Goal: Complete application form

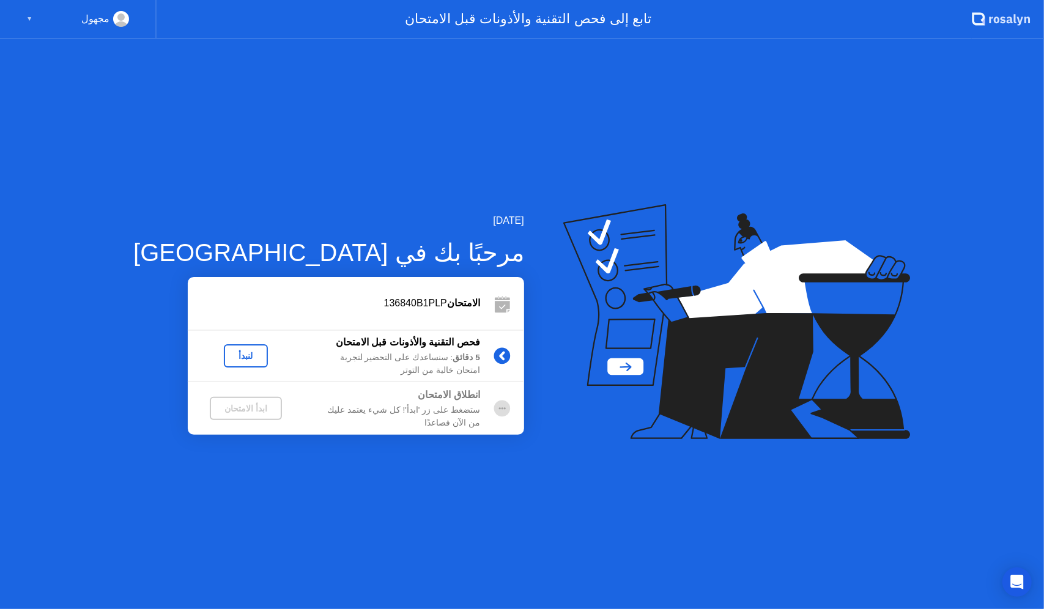
click at [229, 356] on div "لنبدأ" at bounding box center [246, 356] width 34 height 10
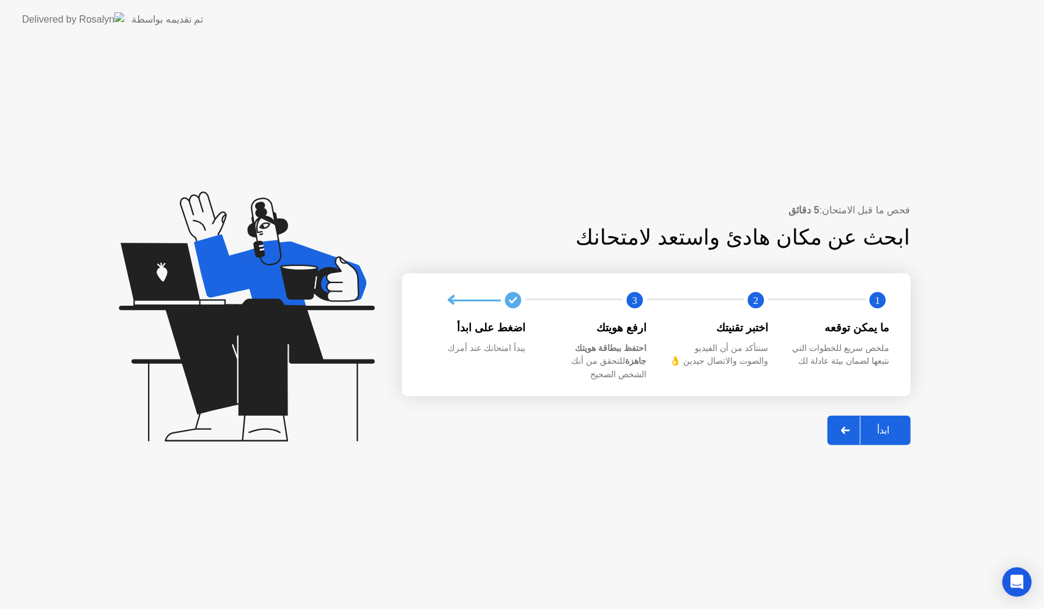
click at [851, 432] on div at bounding box center [845, 431] width 29 height 28
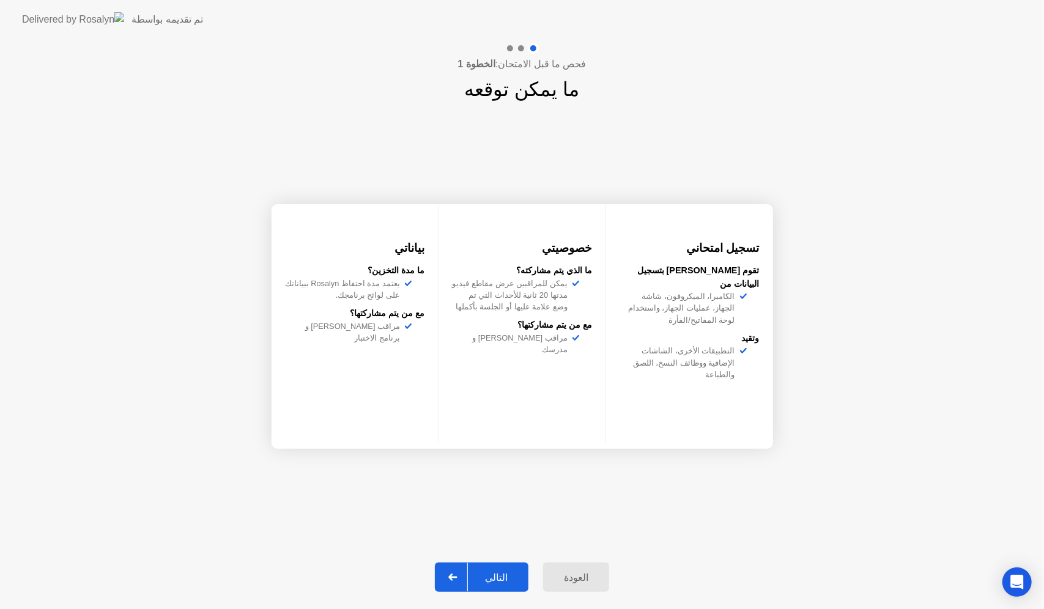
click at [465, 580] on div at bounding box center [453, 577] width 29 height 28
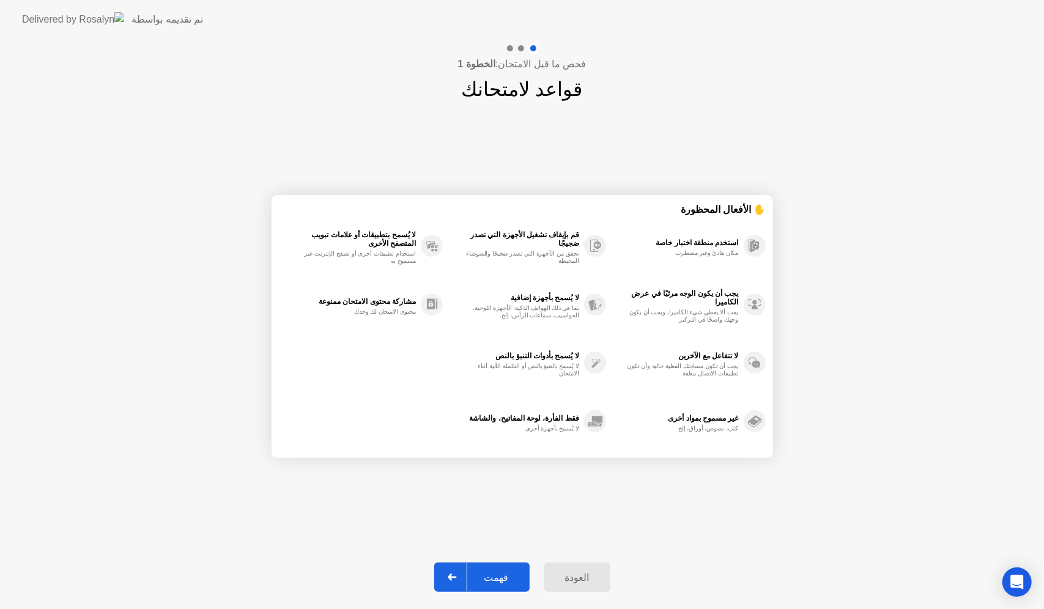
click at [454, 574] on icon at bounding box center [452, 577] width 9 height 7
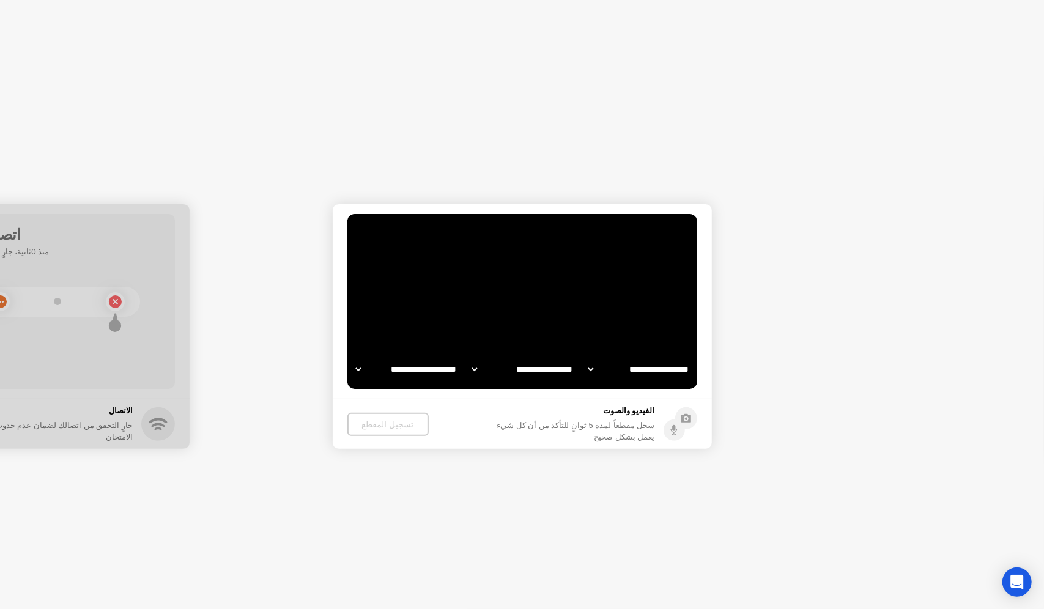
select select "**********"
select select "*******"
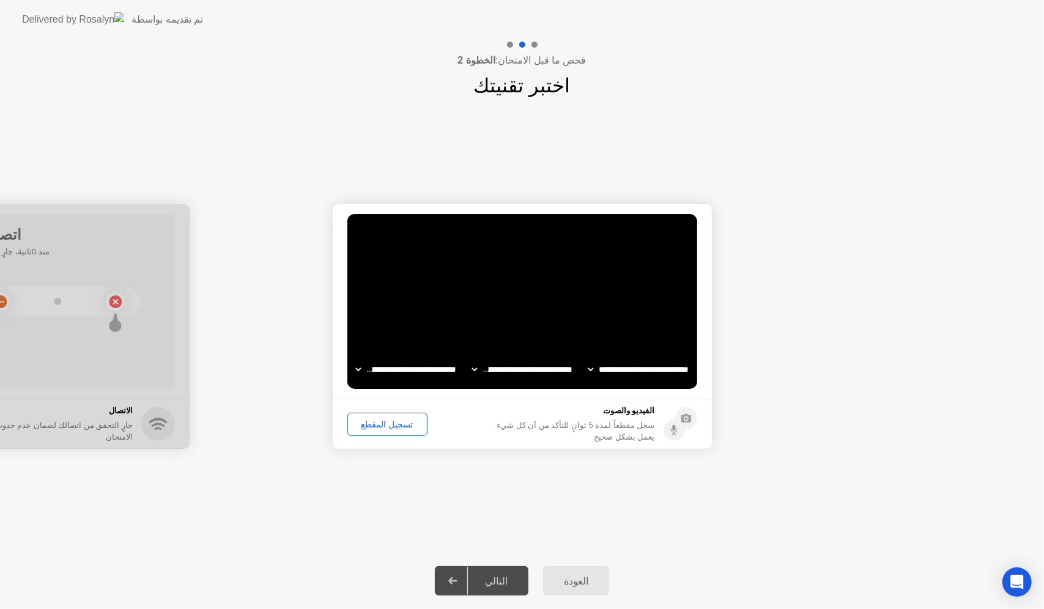
click at [389, 423] on div "تسجيل المقطع" at bounding box center [388, 425] width 72 height 10
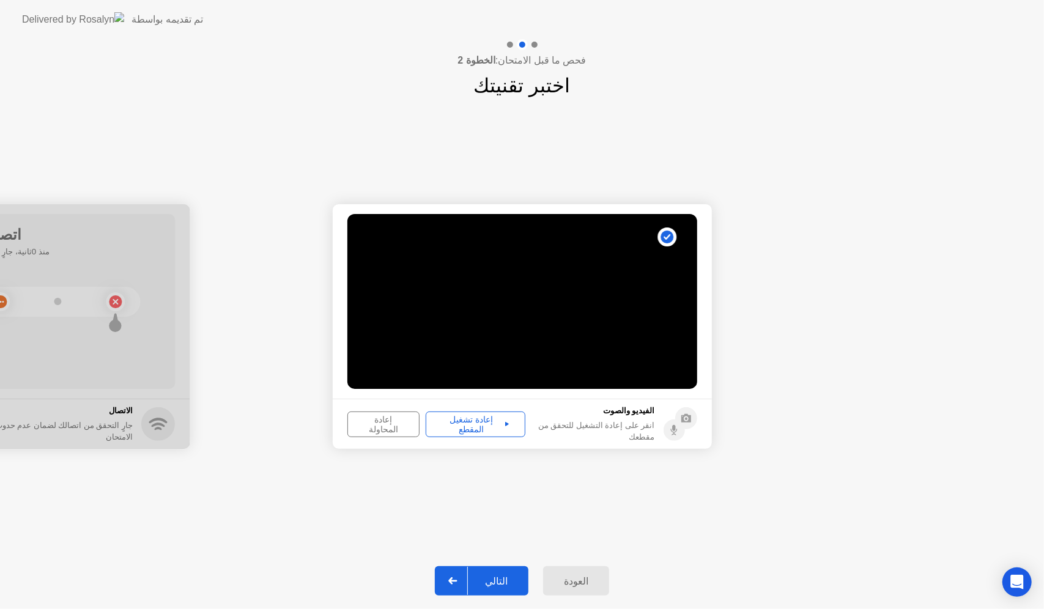
click at [454, 432] on button "إعادة تشغيل المقطع" at bounding box center [476, 425] width 100 height 26
click at [375, 416] on button "إعادة المحاولة" at bounding box center [383, 425] width 73 height 26
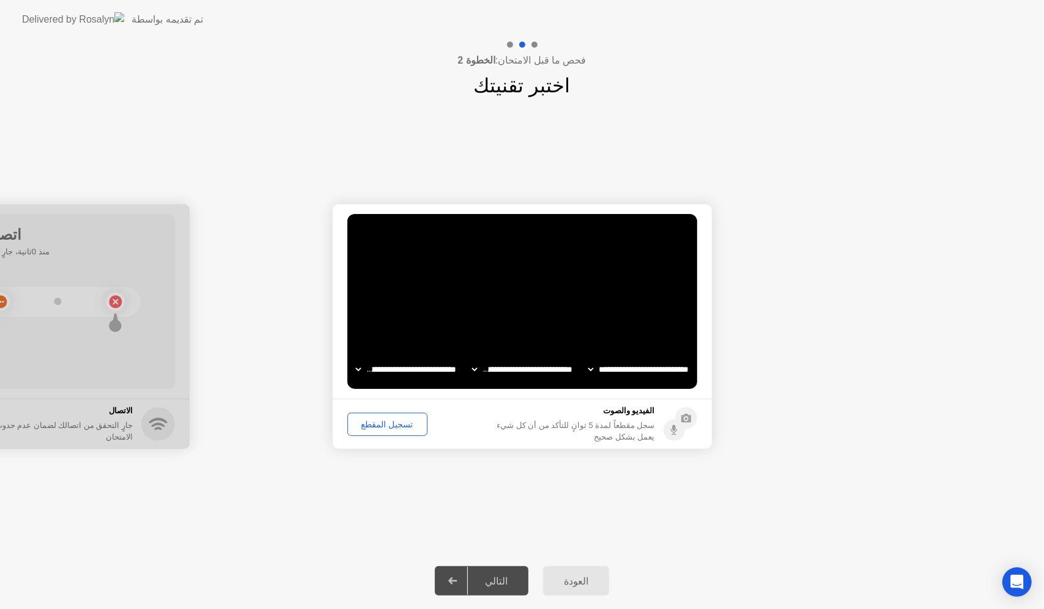
click at [375, 416] on button "تسجيل المقطع" at bounding box center [387, 424] width 80 height 23
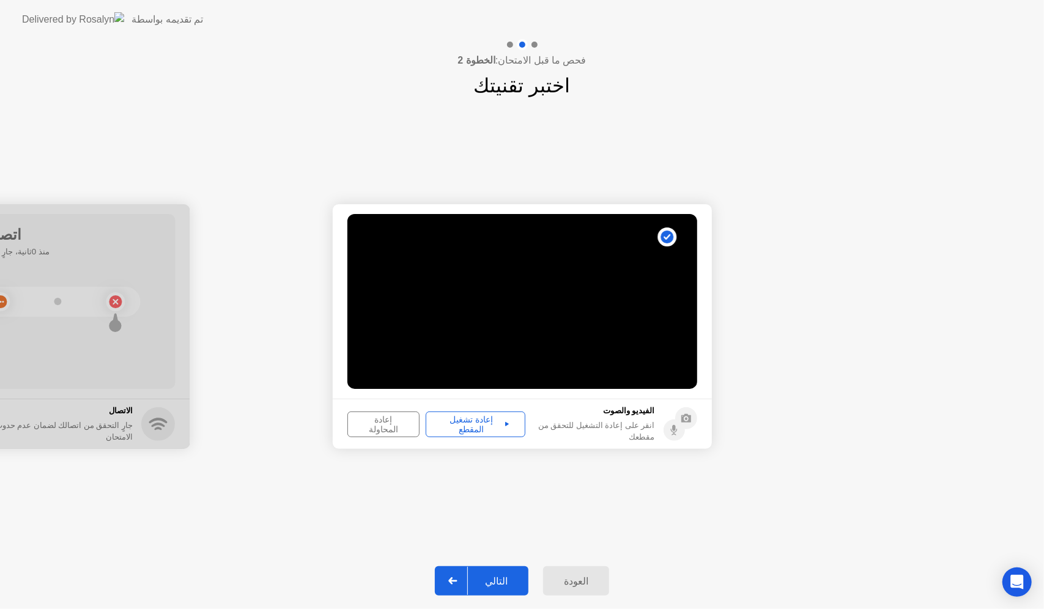
click at [481, 418] on div "إعادة تشغيل المقطع" at bounding box center [475, 425] width 91 height 20
click at [457, 581] on icon at bounding box center [452, 580] width 9 height 7
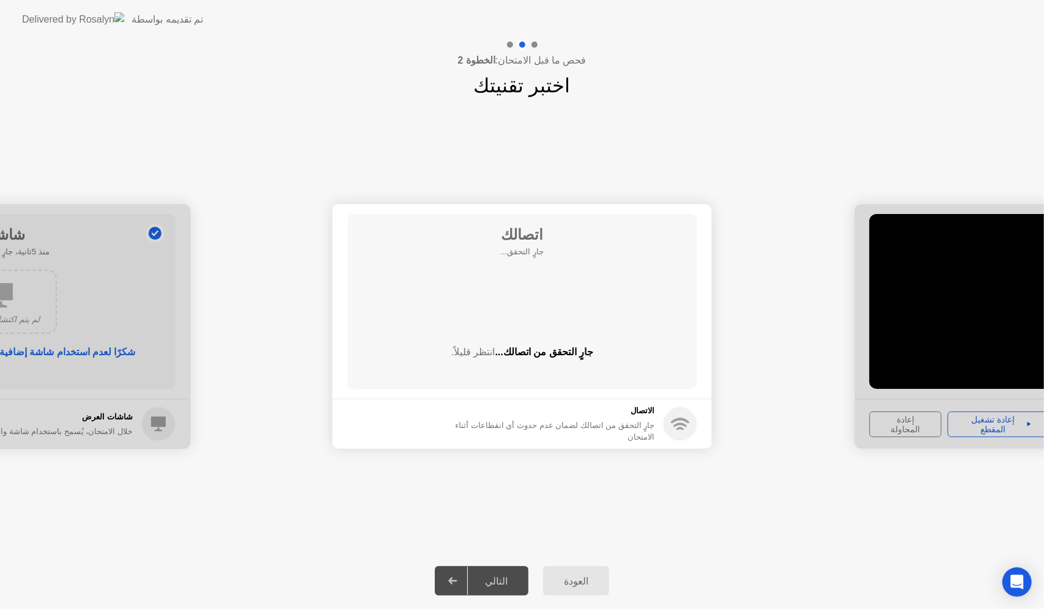
click at [457, 581] on icon at bounding box center [452, 580] width 9 height 7
click at [468, 580] on div at bounding box center [453, 581] width 29 height 28
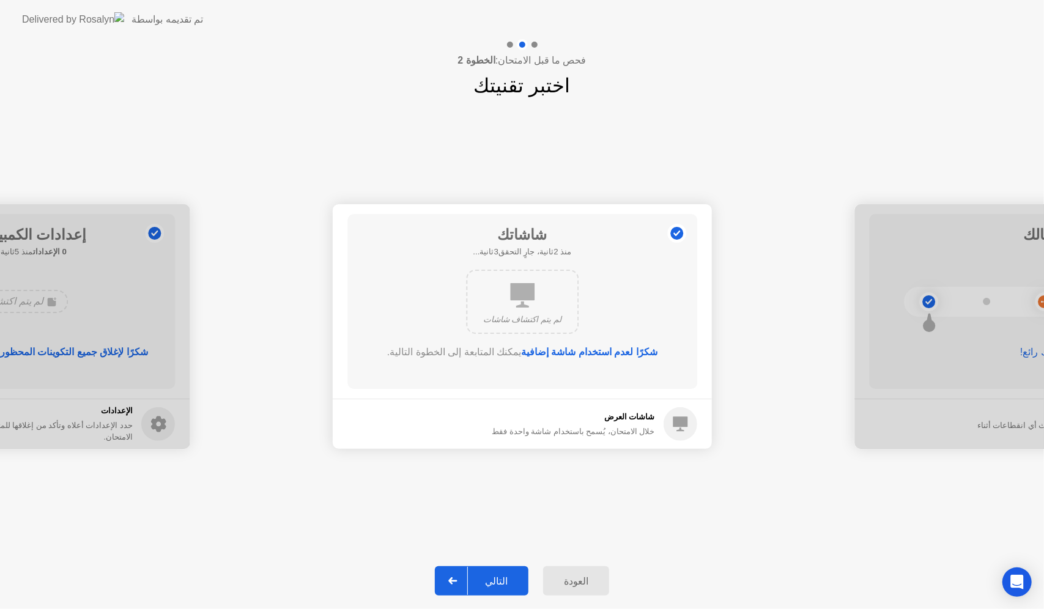
click at [468, 580] on div at bounding box center [453, 581] width 29 height 28
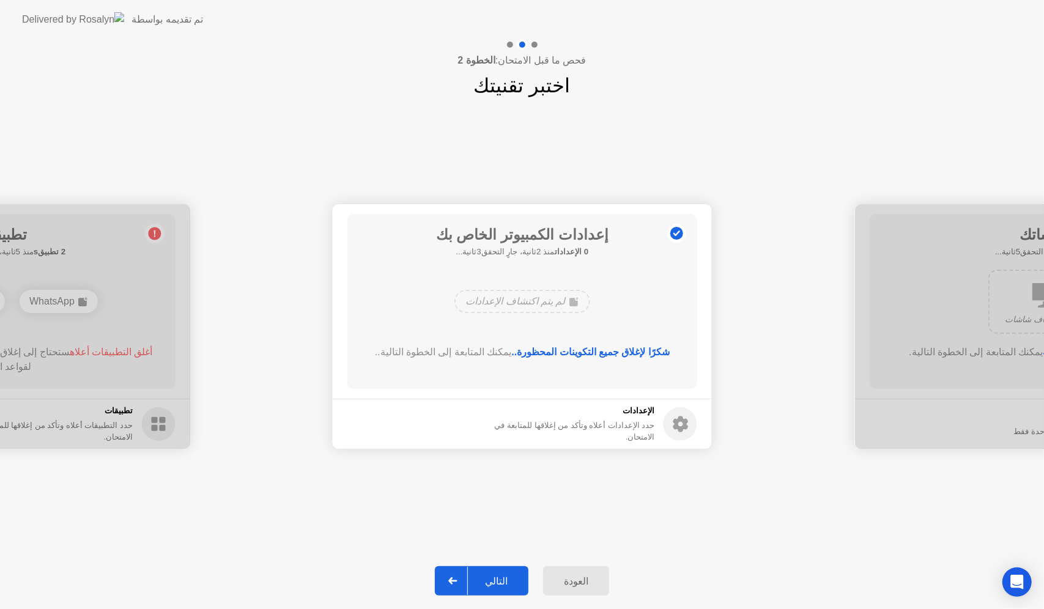
click at [468, 580] on div at bounding box center [453, 581] width 29 height 28
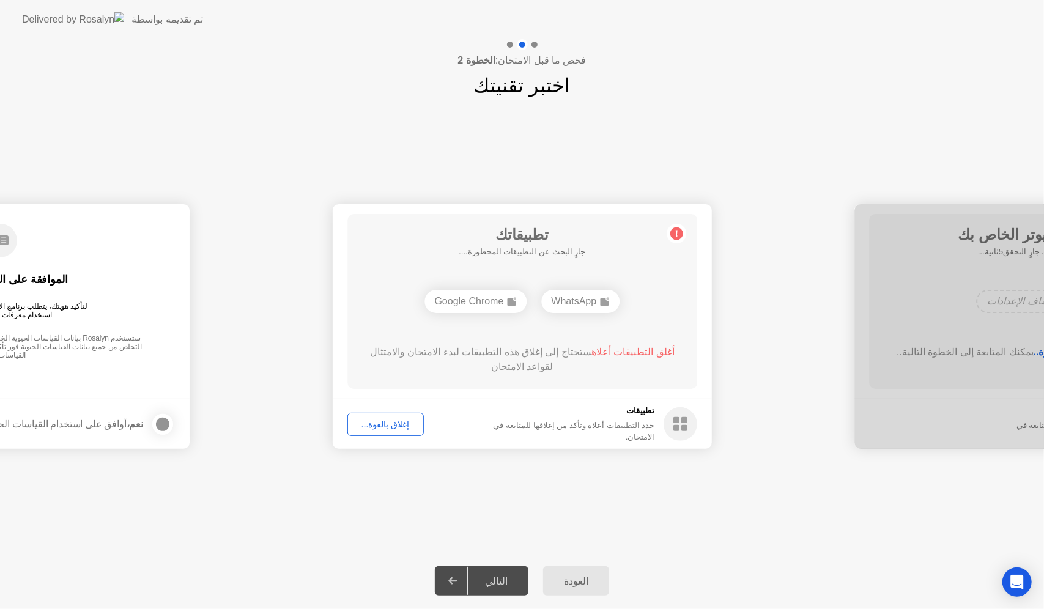
click at [388, 421] on div "إغلاق بالقوة..." at bounding box center [386, 425] width 68 height 10
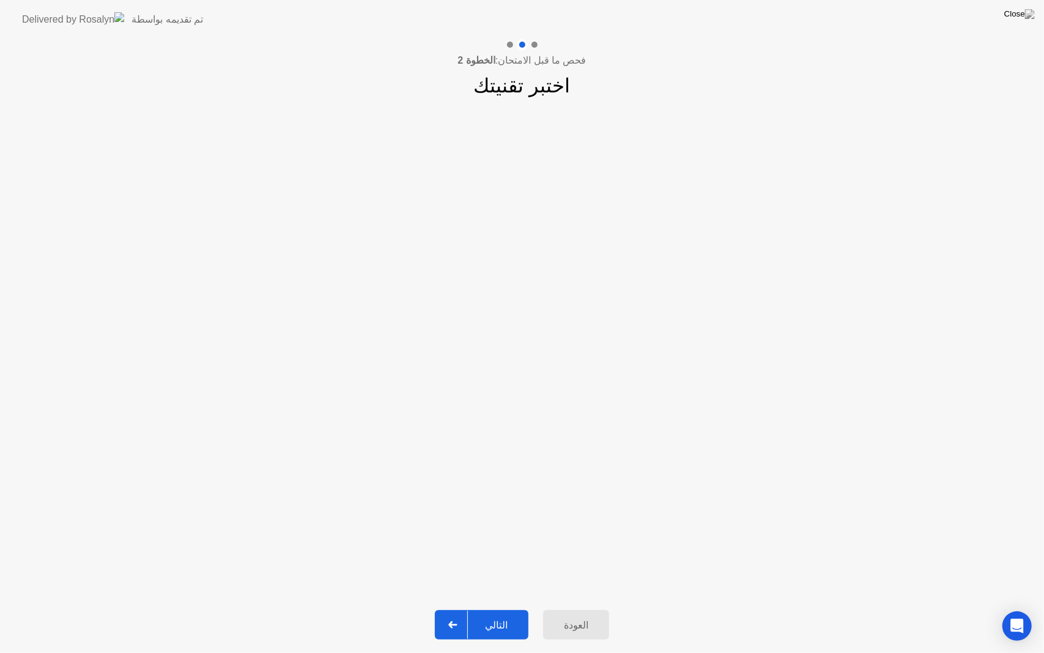
click at [464, 609] on div at bounding box center [453, 624] width 29 height 28
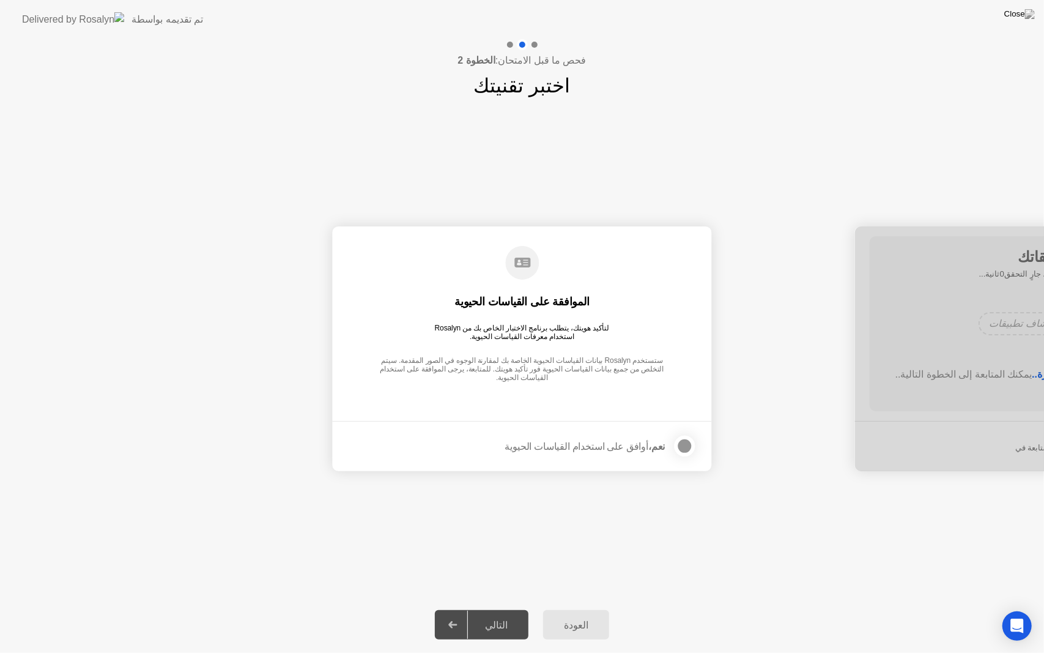
click at [464, 609] on div at bounding box center [453, 624] width 29 height 28
click at [689, 447] on div at bounding box center [685, 446] width 15 height 15
click at [453, 609] on div at bounding box center [453, 624] width 29 height 28
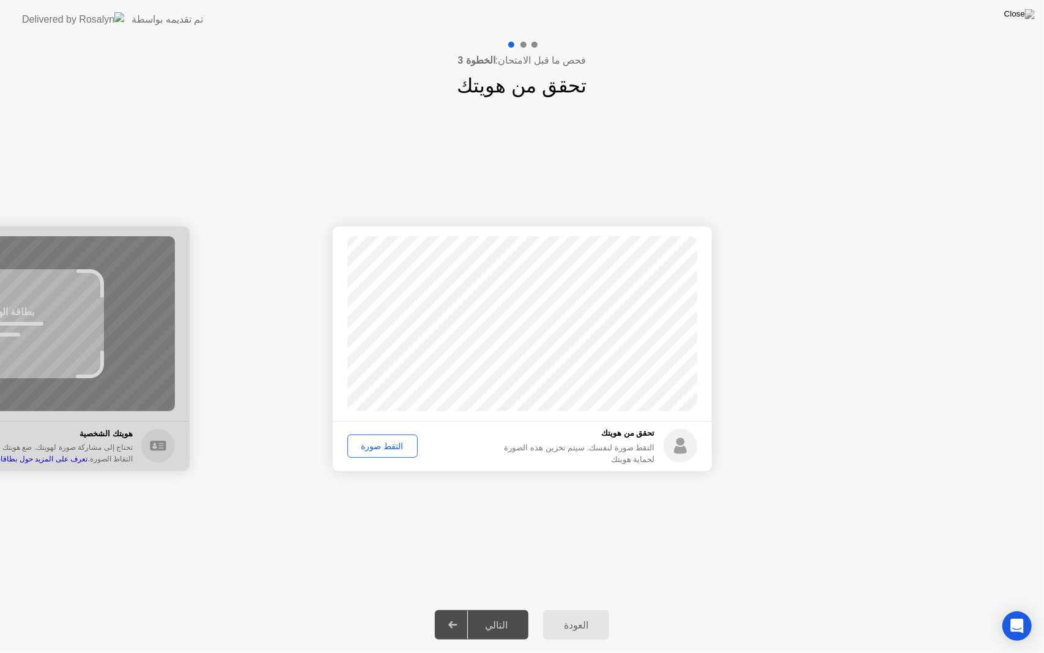
click at [372, 448] on div "التقط صورة" at bounding box center [383, 446] width 62 height 10
click at [464, 609] on div at bounding box center [453, 624] width 29 height 28
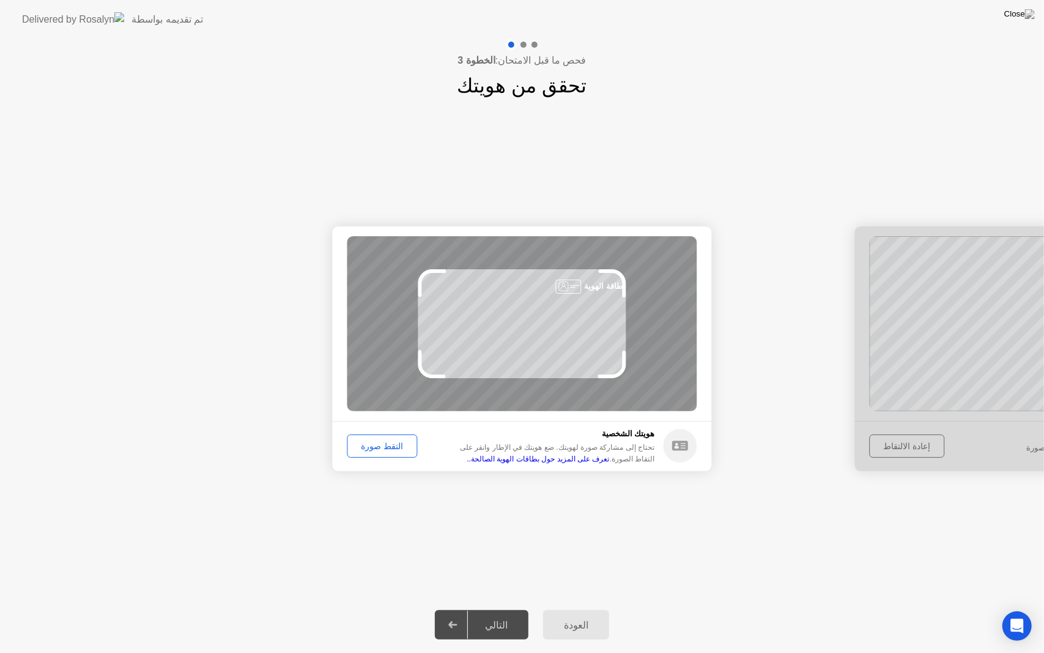
click at [372, 445] on div "التقط صورة" at bounding box center [383, 446] width 62 height 10
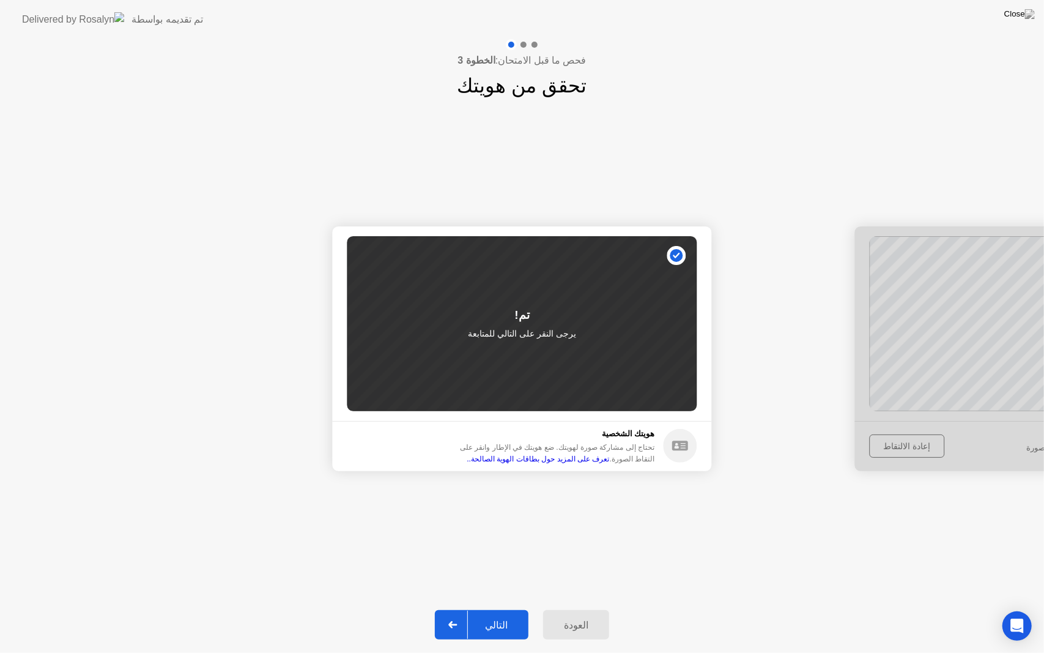
click at [457, 609] on div at bounding box center [453, 624] width 29 height 28
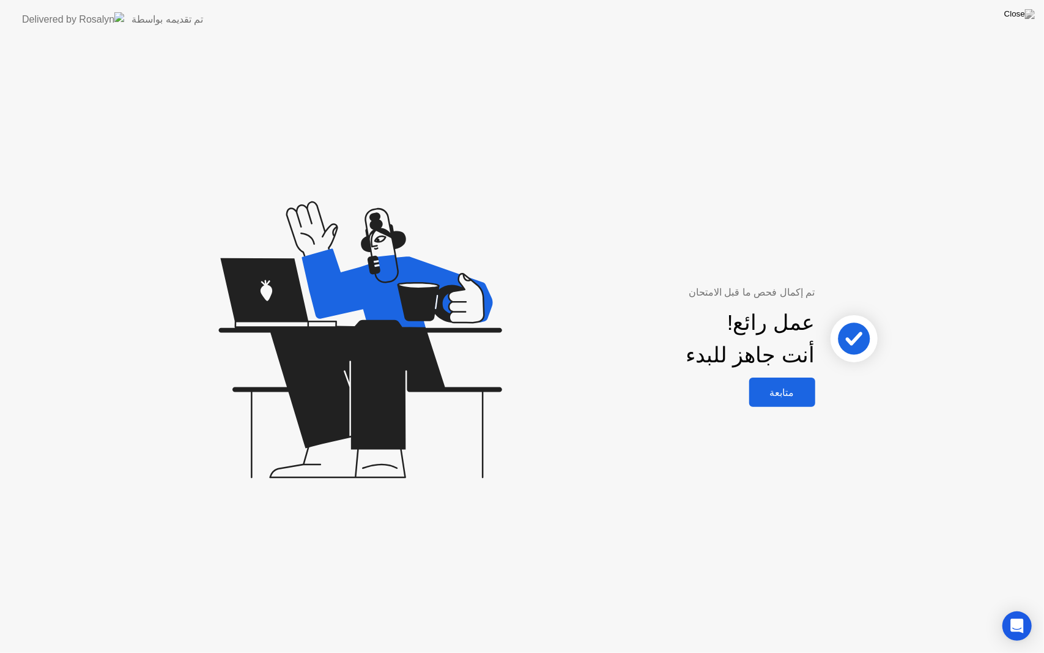
click at [785, 404] on button "متابعة" at bounding box center [782, 391] width 66 height 29
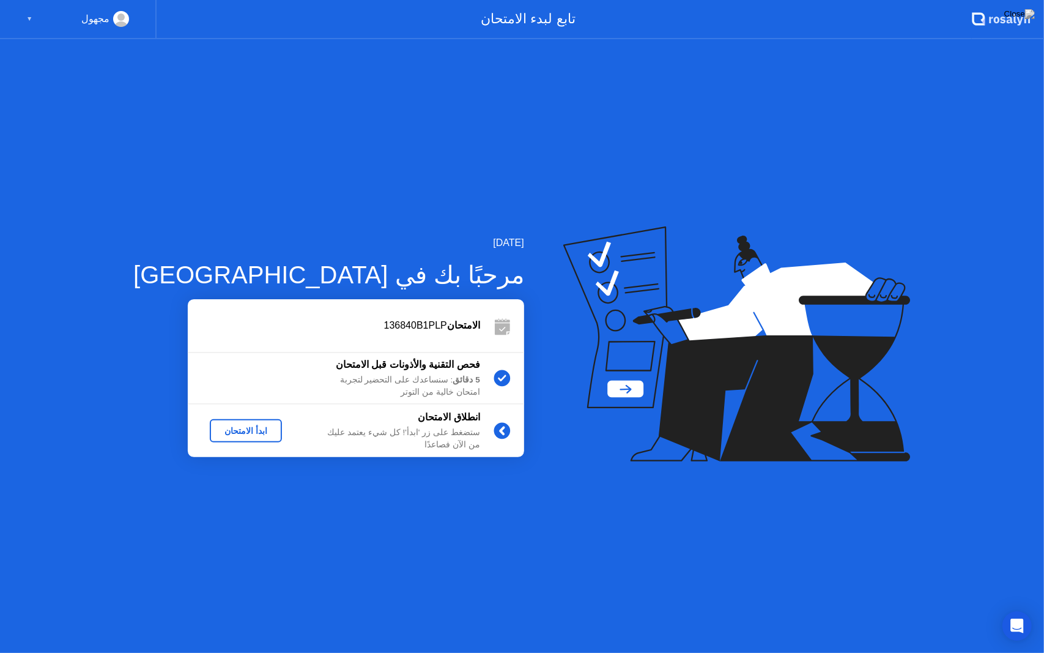
click at [80, 18] on div "مجهول ▼" at bounding box center [77, 19] width 103 height 16
click at [24, 15] on div "مجهول ▼" at bounding box center [78, 19] width 157 height 39
click at [100, 18] on div "مجهول" at bounding box center [95, 19] width 28 height 16
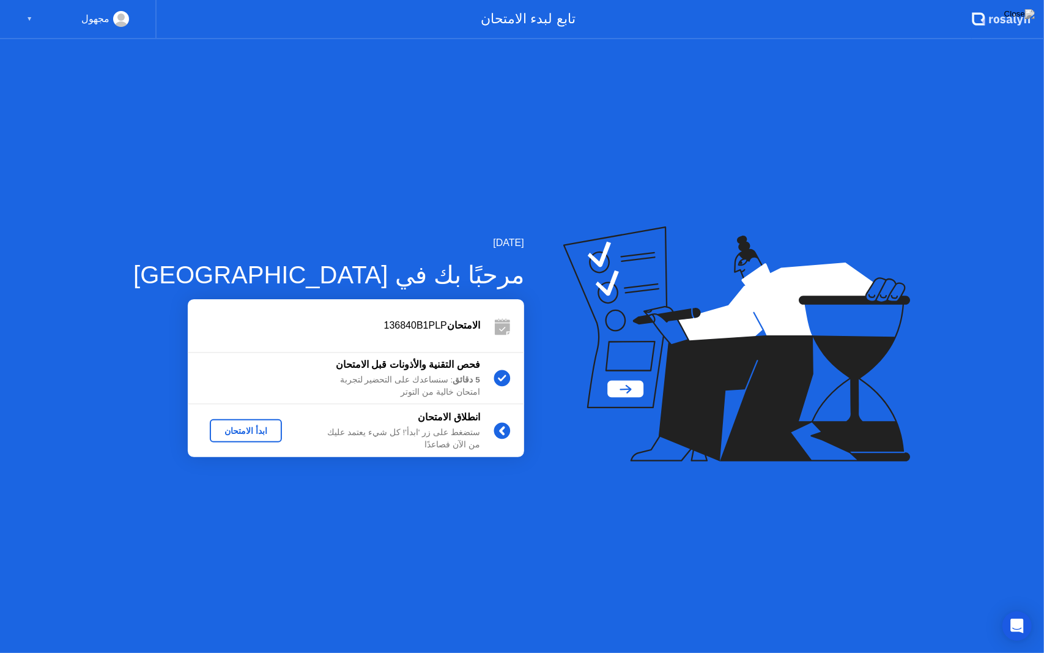
click at [224, 435] on div "ابدأ الامتحان" at bounding box center [246, 431] width 62 height 10
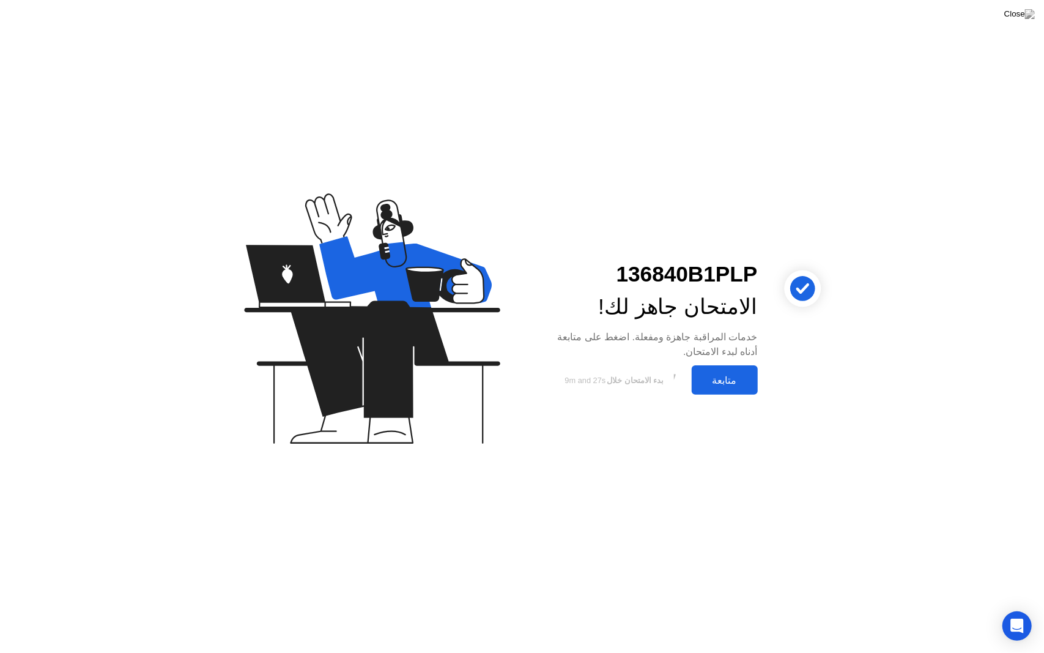
click at [730, 371] on button "متابعة" at bounding box center [725, 379] width 66 height 29
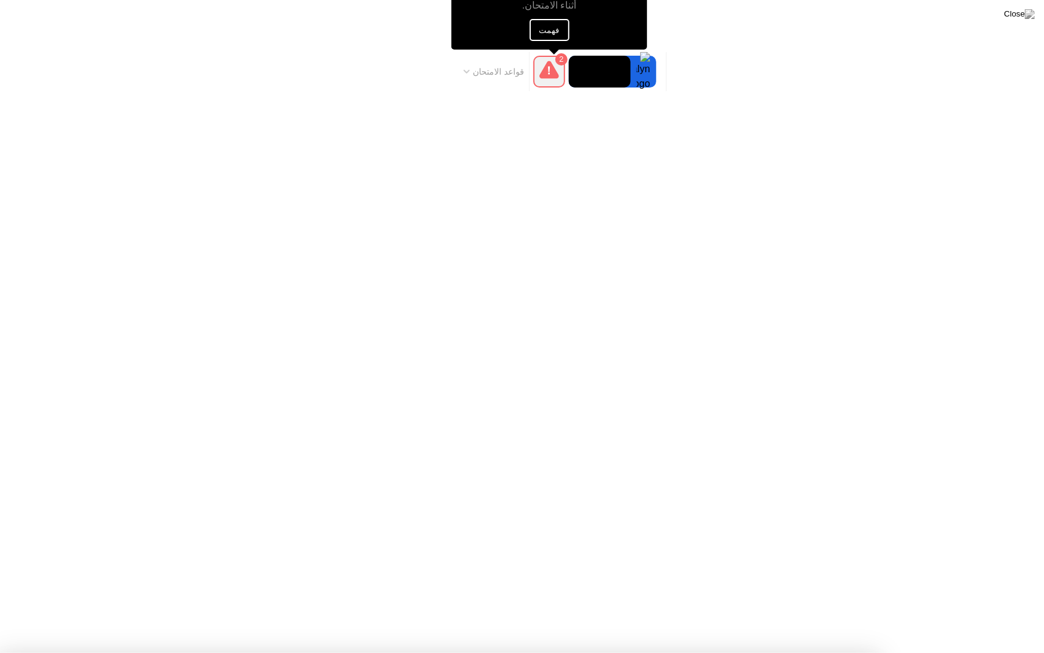
drag, startPoint x: 681, startPoint y: 338, endPoint x: 572, endPoint y: 209, distance: 168.4
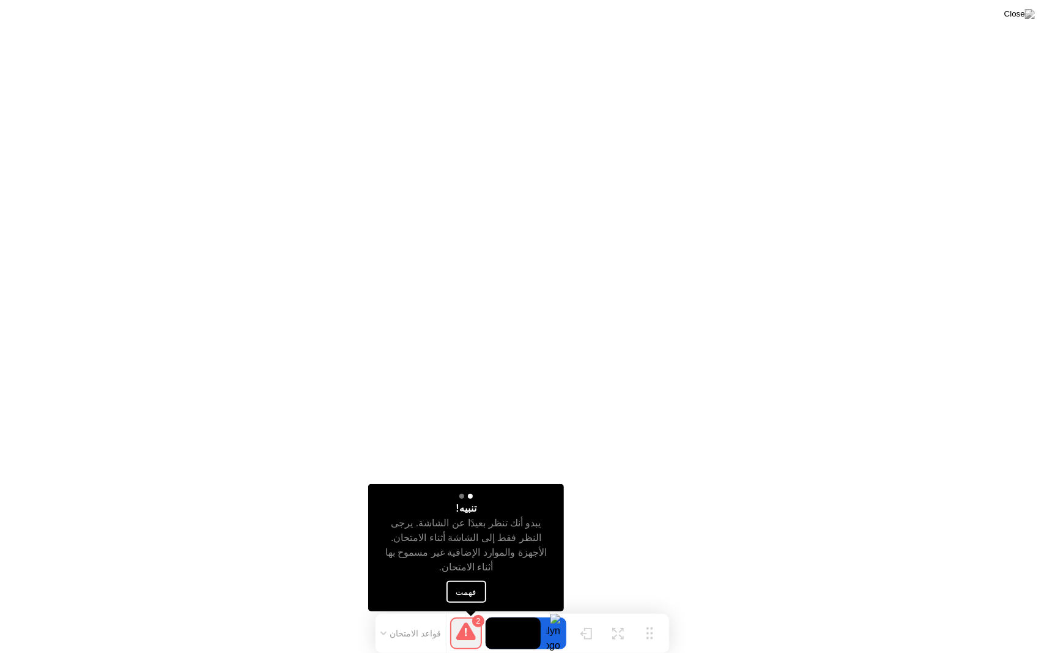
click at [468, 595] on button "فهمت" at bounding box center [466, 591] width 40 height 22
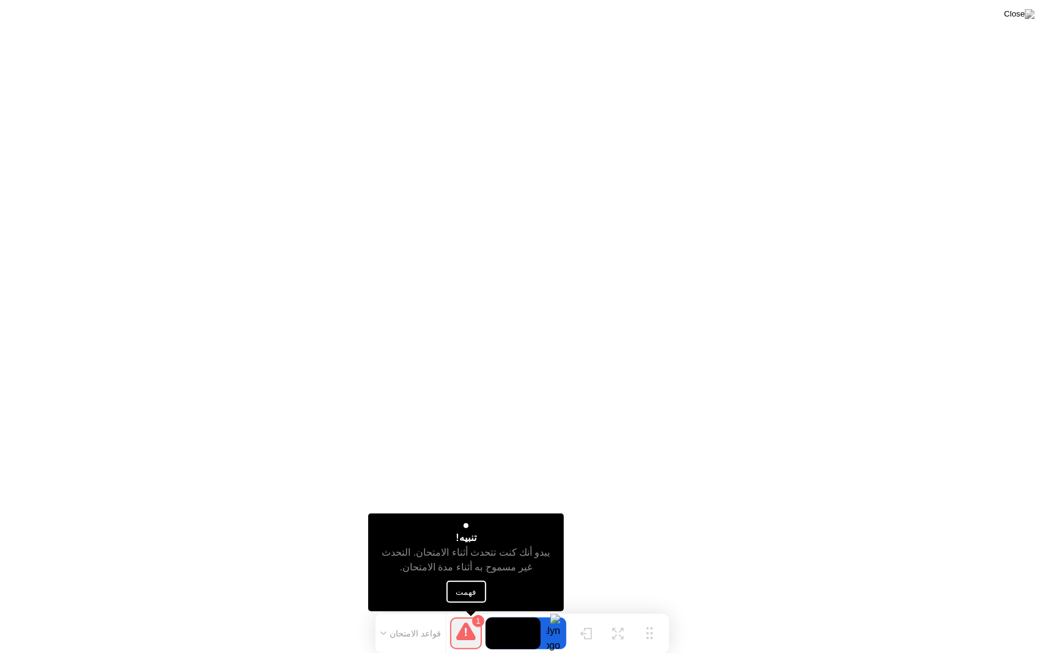
click at [472, 588] on button "فهمت" at bounding box center [466, 591] width 40 height 22
